Goal: Task Accomplishment & Management: Manage account settings

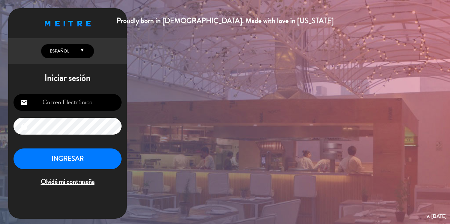
type input "[EMAIL_ADDRESS][DOMAIN_NAME]"
click at [69, 159] on button "INGRESAR" at bounding box center [68, 158] width 108 height 21
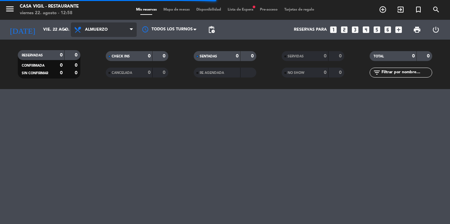
click at [93, 34] on span "Almuerzo" at bounding box center [104, 29] width 66 height 14
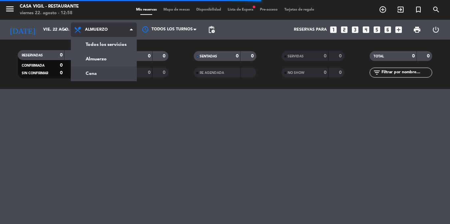
click at [93, 72] on div "menu Casa [PERSON_NAME] - Restaurante viernes 22. agosto - 12:58 Mis reservas M…" at bounding box center [225, 44] width 450 height 89
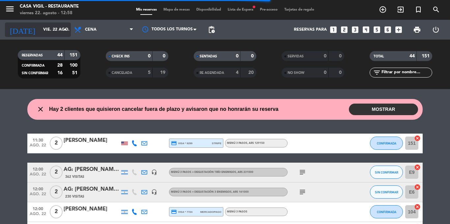
click at [41, 28] on input "vie. 22 ago." at bounding box center [68, 29] width 56 height 11
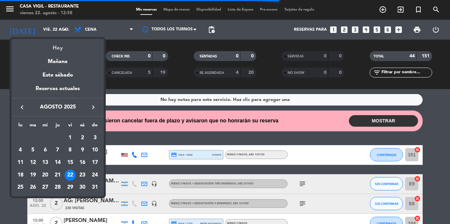
click at [59, 47] on div "Hoy" at bounding box center [58, 46] width 92 height 14
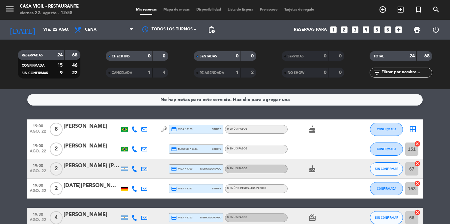
scroll to position [165, 0]
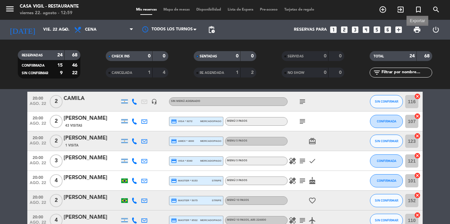
click at [417, 31] on span "print" at bounding box center [417, 30] width 8 height 8
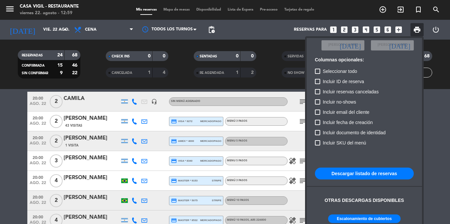
scroll to position [40, 0]
click at [1, 121] on div at bounding box center [225, 112] width 450 height 224
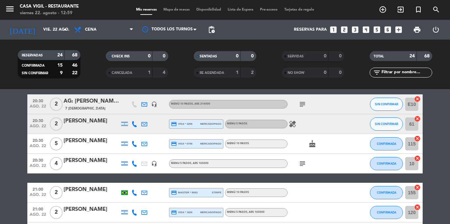
scroll to position [264, 0]
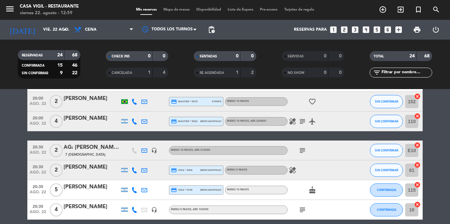
click at [37, 186] on span "20:30" at bounding box center [38, 186] width 16 height 8
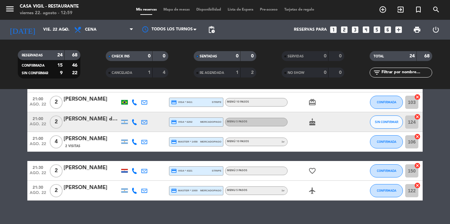
scroll to position [449, 0]
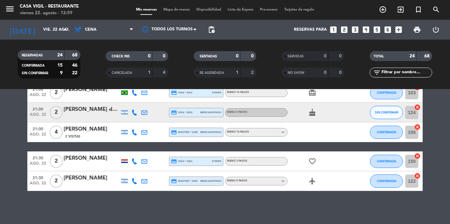
click at [38, 131] on span "21:00" at bounding box center [38, 129] width 16 height 8
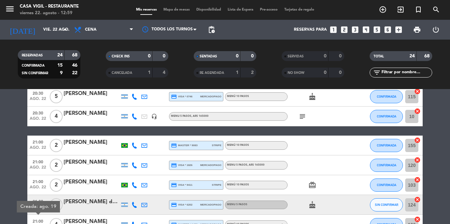
scroll to position [383, 0]
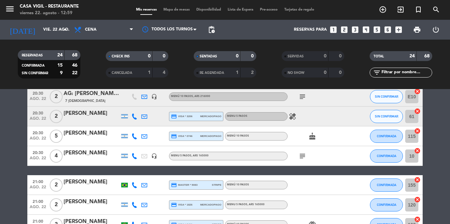
click at [37, 155] on span "20:30" at bounding box center [38, 152] width 16 height 8
click at [37, 157] on span "ago. 22" at bounding box center [38, 160] width 16 height 8
click at [37, 138] on span "ago. 22" at bounding box center [38, 140] width 16 height 8
click at [41, 115] on span "20:30" at bounding box center [38, 113] width 16 height 8
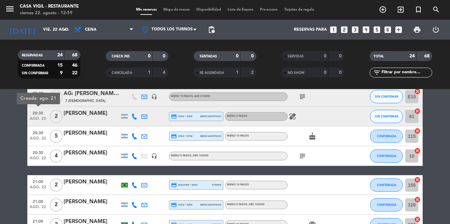
click at [41, 115] on span "20:30" at bounding box center [38, 113] width 16 height 8
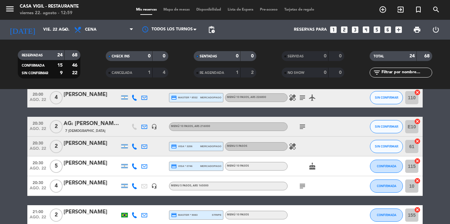
scroll to position [284, 0]
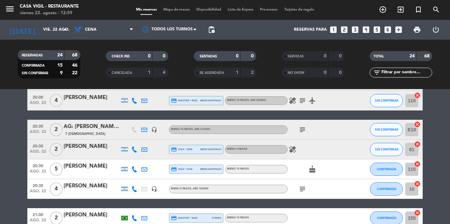
click at [38, 127] on span "20:30" at bounding box center [38, 126] width 16 height 8
click at [292, 149] on icon "healing" at bounding box center [293, 149] width 8 height 8
click at [36, 128] on span "20:30" at bounding box center [38, 126] width 16 height 8
click at [41, 102] on span "ago. 22" at bounding box center [38, 104] width 16 height 8
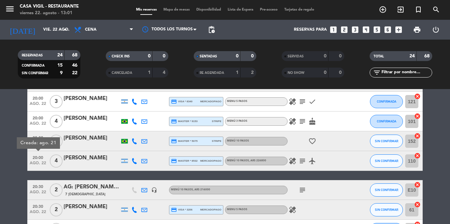
scroll to position [218, 0]
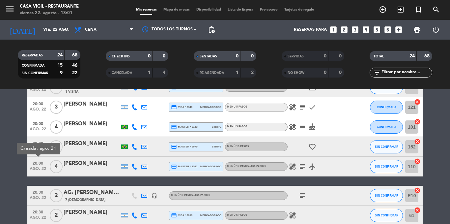
click at [293, 168] on icon "healing" at bounding box center [293, 166] width 8 height 8
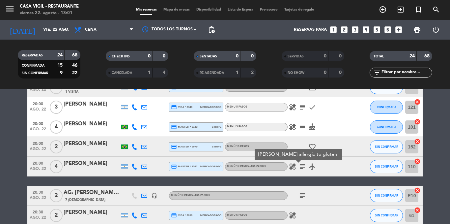
click at [133, 165] on icon at bounding box center [134, 166] width 6 height 6
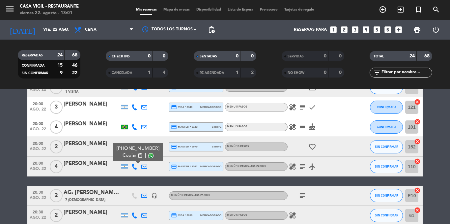
click at [38, 163] on span "20:00" at bounding box center [38, 163] width 16 height 8
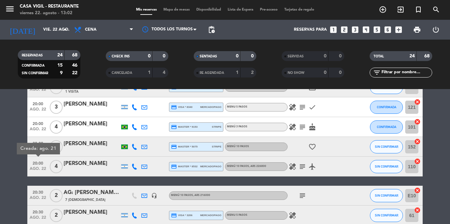
click at [85, 166] on div "[PERSON_NAME]" at bounding box center [92, 163] width 56 height 9
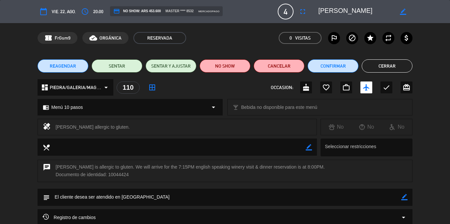
click at [391, 69] on button "Cerrar" at bounding box center [387, 65] width 51 height 13
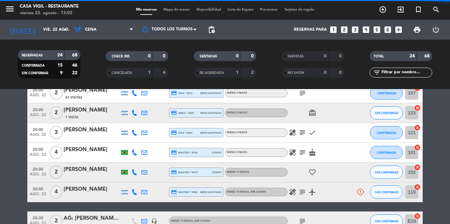
scroll to position [244, 0]
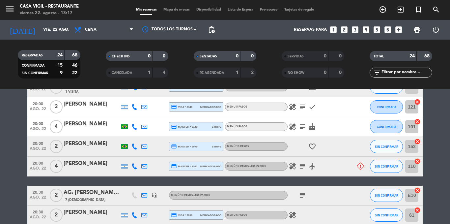
click at [0, 152] on bookings-row "19:00 ago. 22 8 [PERSON_NAME] credit_card visa * 3123 stripe Menú 3 Pasos cake …" at bounding box center [225, 161] width 450 height 521
click at [359, 165] on icon at bounding box center [360, 165] width 7 height 7
click at [36, 166] on span "ago. 22" at bounding box center [38, 170] width 16 height 8
click at [303, 166] on icon "subject" at bounding box center [303, 166] width 8 height 8
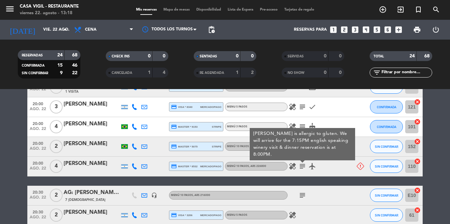
click at [71, 163] on div "[PERSON_NAME]" at bounding box center [92, 163] width 56 height 9
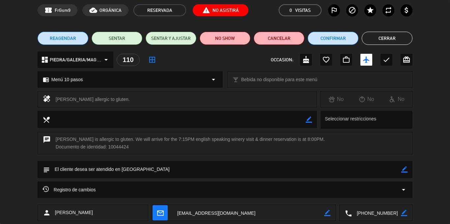
scroll to position [33, 0]
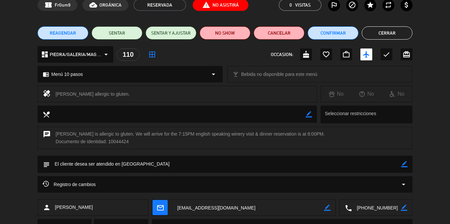
click at [403, 183] on icon "arrow_drop_down" at bounding box center [404, 184] width 8 height 8
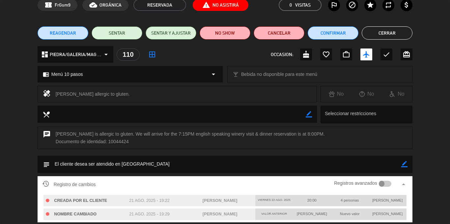
scroll to position [94, 0]
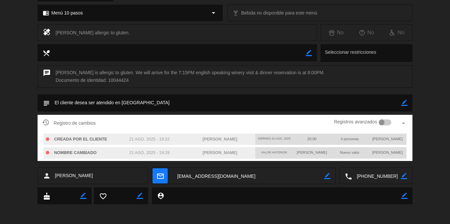
click at [387, 123] on div at bounding box center [385, 122] width 13 height 6
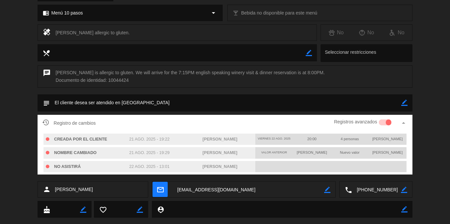
click at [405, 102] on icon "border_color" at bounding box center [404, 103] width 6 height 6
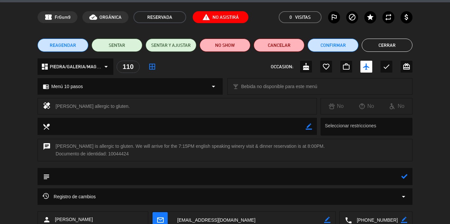
scroll to position [0, 0]
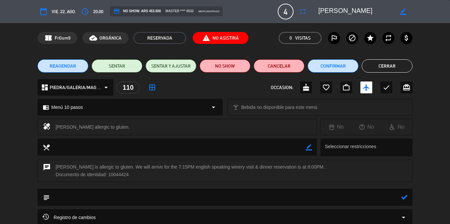
click at [395, 64] on button "Cerrar" at bounding box center [387, 65] width 51 height 13
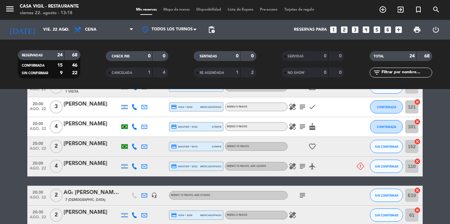
click at [35, 126] on span "20:00" at bounding box center [38, 123] width 16 height 8
click at [36, 125] on span "20:00" at bounding box center [38, 123] width 16 height 8
click at [41, 106] on span "20:00" at bounding box center [38, 104] width 16 height 8
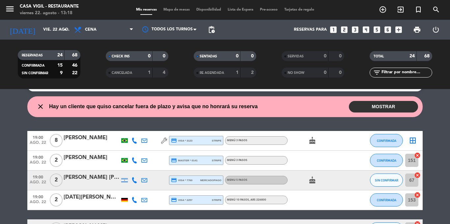
scroll to position [14, 0]
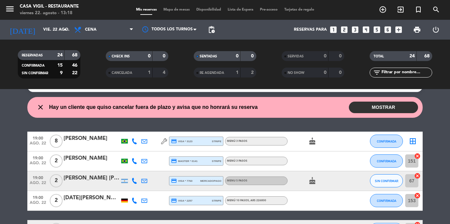
click at [37, 138] on span "19:00" at bounding box center [38, 138] width 16 height 8
click at [36, 156] on span "19:00" at bounding box center [38, 158] width 16 height 8
click at [38, 178] on span "19:00" at bounding box center [38, 177] width 16 height 8
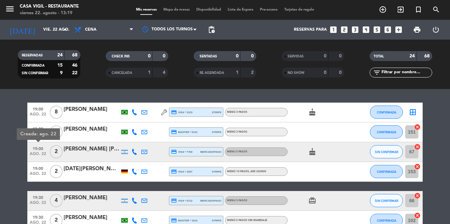
scroll to position [46, 0]
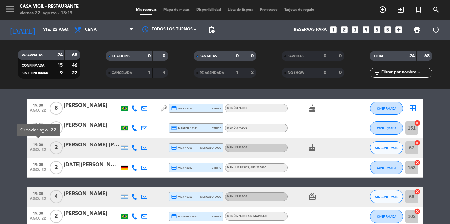
click at [39, 147] on span "19:00" at bounding box center [38, 144] width 16 height 8
click at [76, 144] on div "[PERSON_NAME] [PERSON_NAME]" at bounding box center [92, 145] width 56 height 9
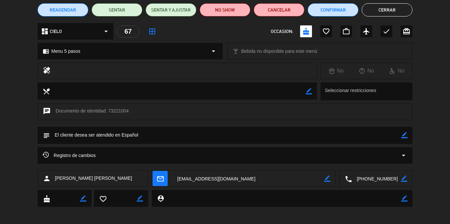
scroll to position [59, 0]
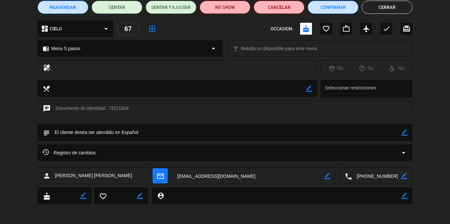
click at [403, 152] on icon "arrow_drop_down" at bounding box center [404, 153] width 8 height 8
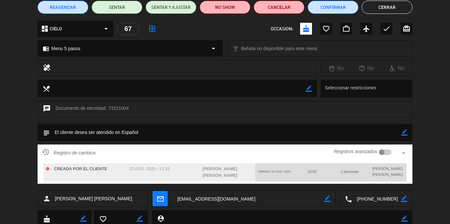
click at [390, 153] on div at bounding box center [385, 152] width 13 height 6
click at [383, 152] on div at bounding box center [385, 152] width 13 height 6
click at [391, 8] on button "Cerrar" at bounding box center [387, 7] width 51 height 13
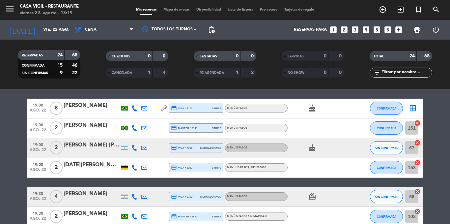
click at [40, 195] on span "19:30" at bounding box center [38, 193] width 16 height 8
click at [75, 193] on div "[PERSON_NAME]" at bounding box center [92, 193] width 56 height 9
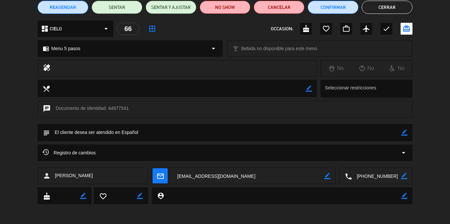
click at [404, 154] on icon "arrow_drop_down" at bounding box center [404, 153] width 8 height 8
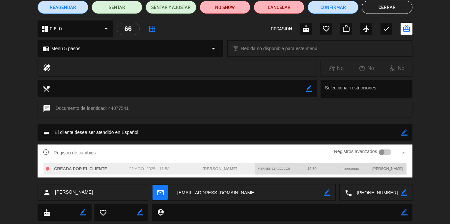
click at [390, 152] on div at bounding box center [385, 152] width 13 height 6
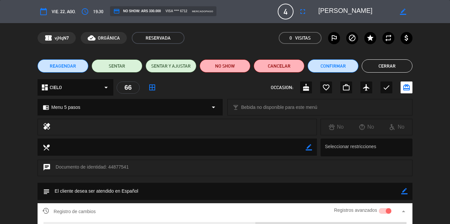
click at [387, 64] on button "Cerrar" at bounding box center [387, 65] width 51 height 13
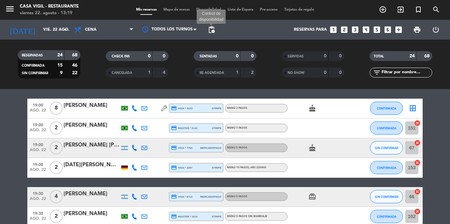
click at [212, 30] on span "pending_actions" at bounding box center [212, 30] width 8 height 8
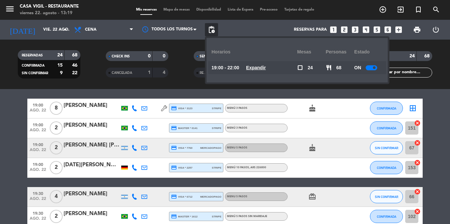
click at [212, 31] on span "pending_actions" at bounding box center [212, 30] width 8 height 8
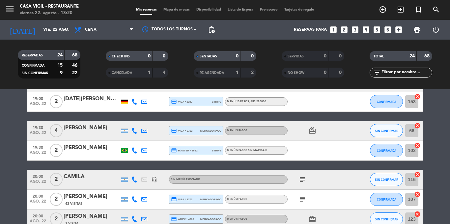
scroll to position [178, 0]
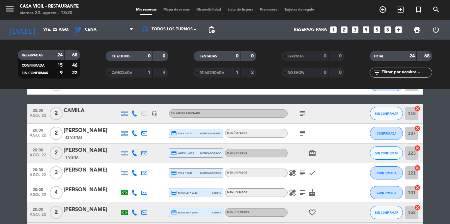
click at [38, 117] on span "ago. 22" at bounding box center [38, 117] width 16 height 8
click at [36, 131] on span "20:00" at bounding box center [38, 130] width 16 height 8
click at [40, 152] on span "20:00" at bounding box center [38, 150] width 16 height 8
click at [37, 170] on span "20:00" at bounding box center [38, 169] width 16 height 8
click at [39, 192] on span "20:00" at bounding box center [38, 189] width 16 height 8
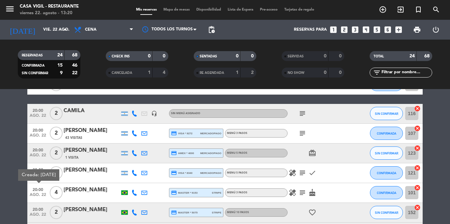
click at [40, 211] on span "20:00" at bounding box center [38, 209] width 16 height 8
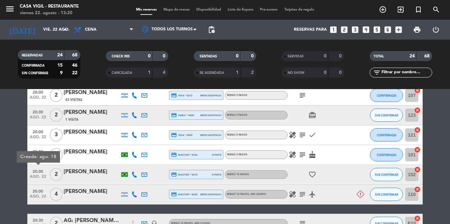
scroll to position [277, 0]
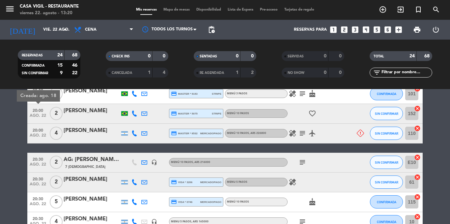
click at [37, 135] on div "19:00 ago. 22 8 [PERSON_NAME] credit_card visa * 3123 stripe Menú 3 Pasos cake …" at bounding box center [224, 128] width 395 height 521
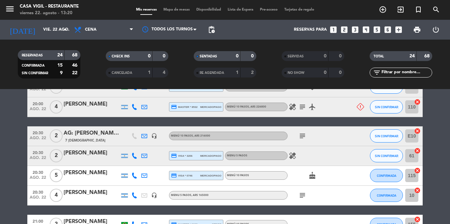
scroll to position [310, 0]
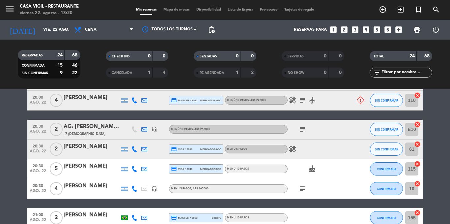
click at [37, 132] on span "ago. 22" at bounding box center [38, 133] width 16 height 8
click at [36, 151] on span "ago. 22" at bounding box center [38, 153] width 16 height 8
click at [36, 169] on span "ago. 22" at bounding box center [38, 173] width 16 height 8
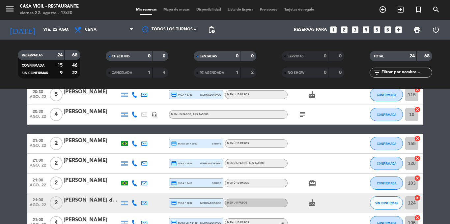
click at [40, 186] on div "19:00 ago. 22 8 [PERSON_NAME] credit_card visa * 3123 stripe Menú 3 Pasos cake …" at bounding box center [224, 21] width 395 height 521
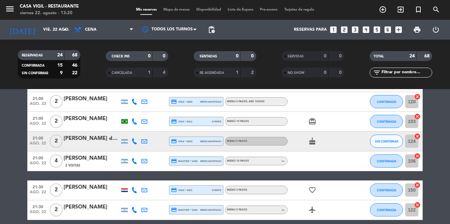
scroll to position [475, 0]
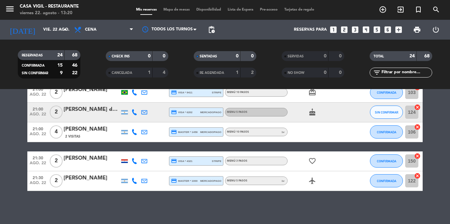
click at [35, 131] on span "21:00" at bounding box center [38, 129] width 16 height 8
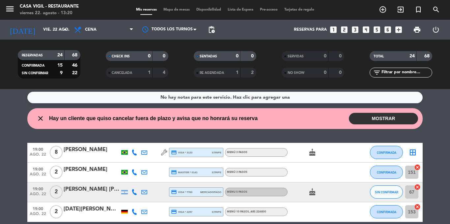
scroll to position [0, 0]
